Goal: Find specific page/section: Find specific page/section

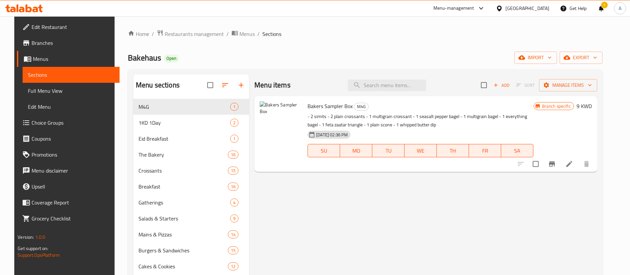
click at [37, 3] on div at bounding box center [24, 8] width 48 height 13
click at [180, 37] on span "Restaurants management" at bounding box center [194, 34] width 59 height 8
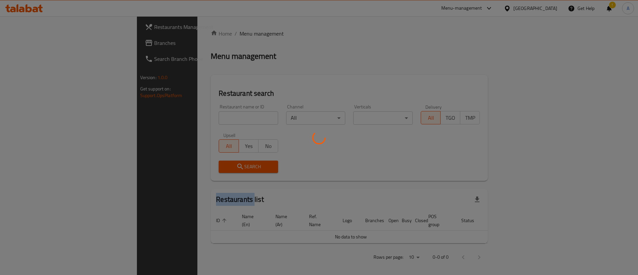
click at [180, 37] on div at bounding box center [319, 137] width 638 height 275
click at [178, 37] on div at bounding box center [319, 137] width 638 height 275
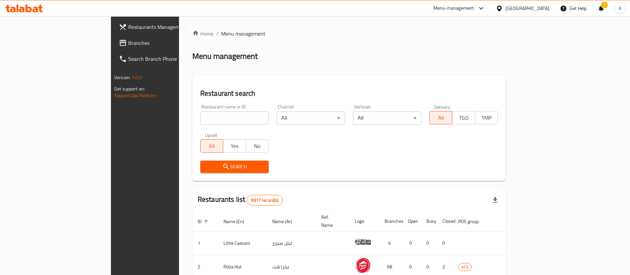
click at [211, 126] on div "Restaurant name or ID Restaurant name or ID" at bounding box center [234, 114] width 76 height 28
click at [211, 114] on input "search" at bounding box center [234, 117] width 68 height 13
paste input "698016"
type input "698016"
click button "Search" at bounding box center [234, 166] width 68 height 12
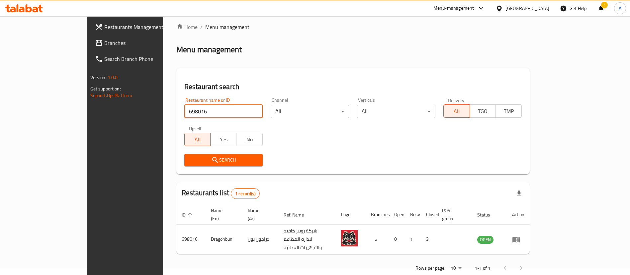
scroll to position [9, 0]
